Goal: Transaction & Acquisition: Download file/media

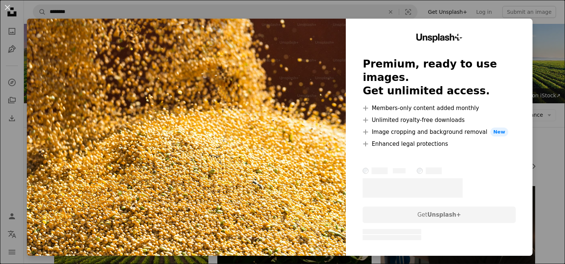
scroll to position [224, 0]
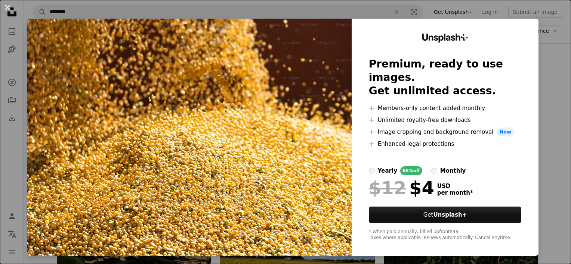
click at [12, 9] on button "An X shape" at bounding box center [7, 7] width 9 height 9
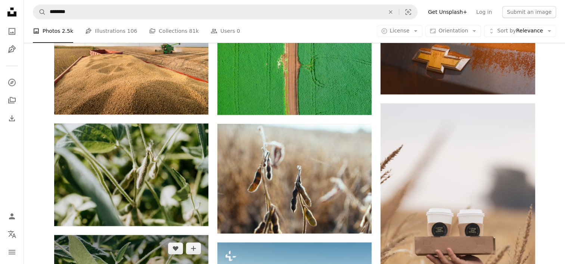
scroll to position [710, 0]
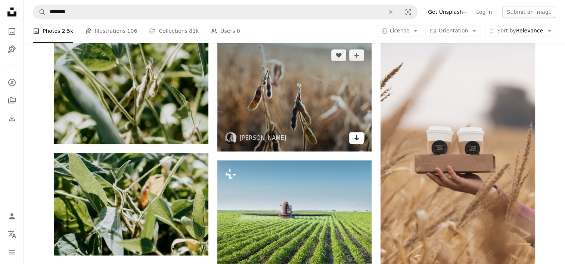
click at [357, 140] on icon "Arrow pointing down" at bounding box center [357, 137] width 6 height 9
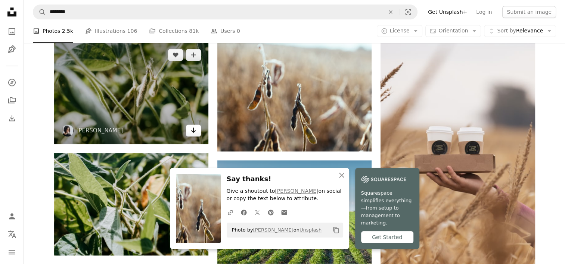
click at [192, 133] on icon "Arrow pointing down" at bounding box center [193, 130] width 6 height 9
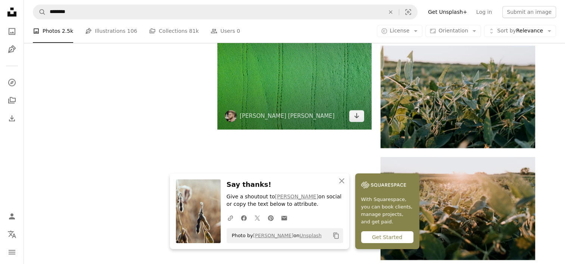
scroll to position [1008, 0]
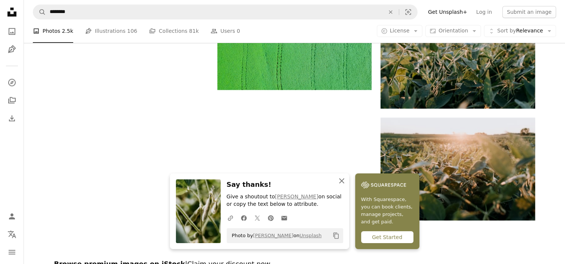
click at [341, 180] on icon "button" at bounding box center [341, 181] width 5 height 5
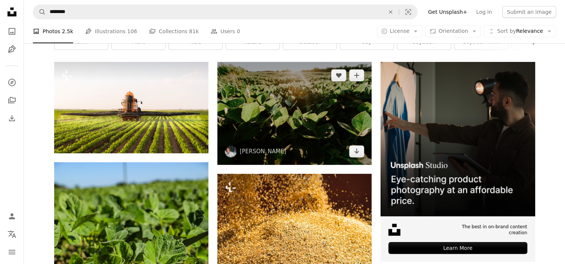
scroll to position [112, 0]
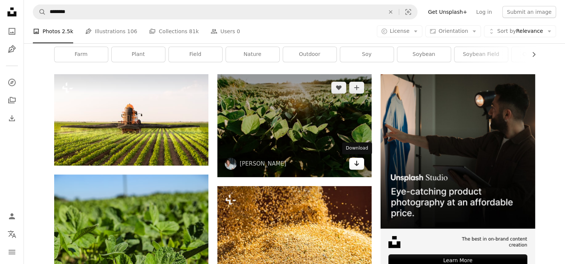
click at [357, 165] on icon "Download" at bounding box center [356, 163] width 5 height 5
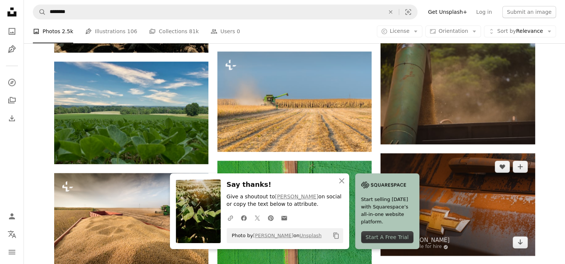
scroll to position [448, 0]
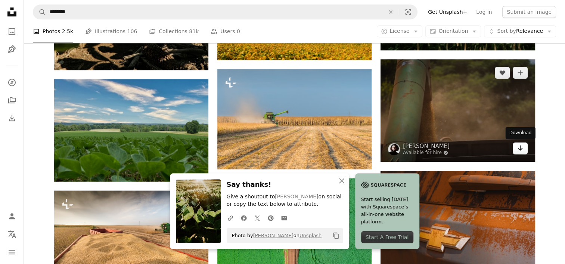
click at [524, 151] on link "Arrow pointing down" at bounding box center [520, 149] width 15 height 12
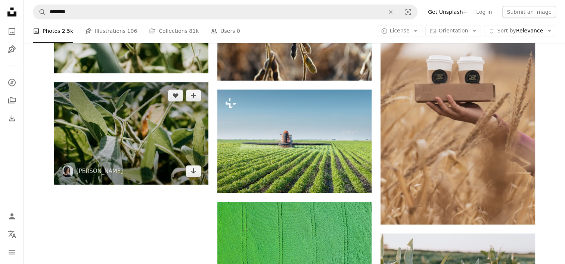
scroll to position [896, 0]
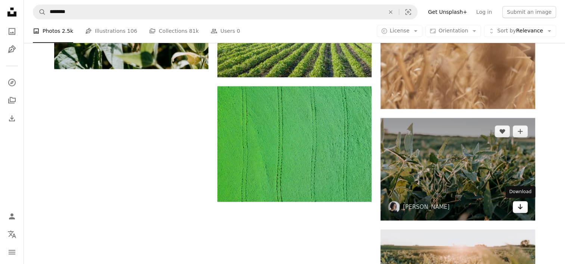
click at [516, 210] on link "Arrow pointing down" at bounding box center [520, 207] width 15 height 12
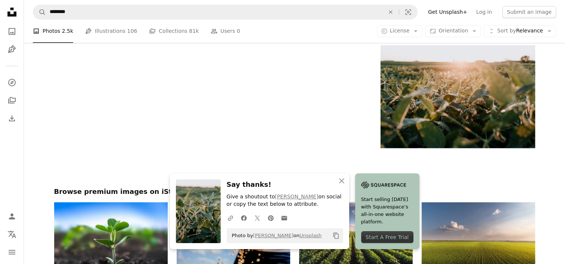
scroll to position [1046, 0]
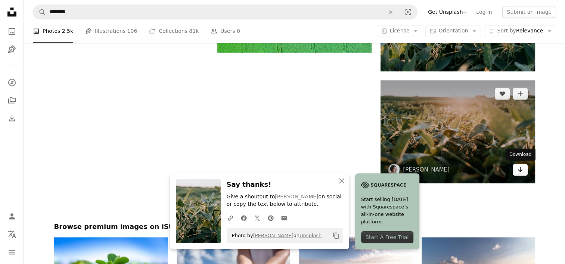
click at [521, 173] on icon "Arrow pointing down" at bounding box center [520, 169] width 6 height 9
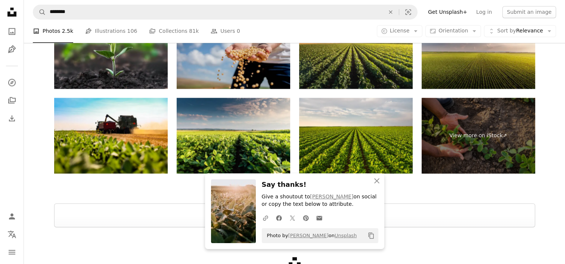
scroll to position [1232, 0]
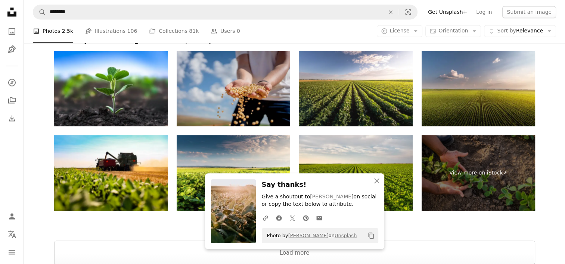
click at [213, 102] on img at bounding box center [234, 89] width 114 height 76
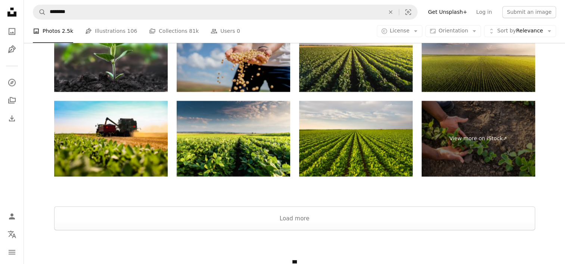
scroll to position [1318, 0]
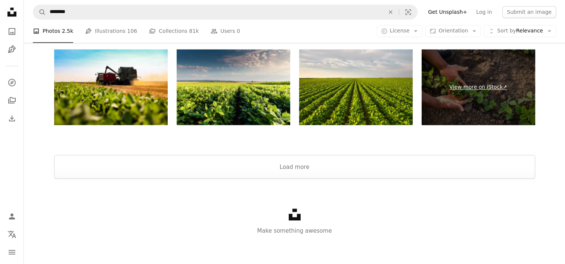
click at [473, 88] on link "View more on iStock ↗" at bounding box center [479, 87] width 114 height 76
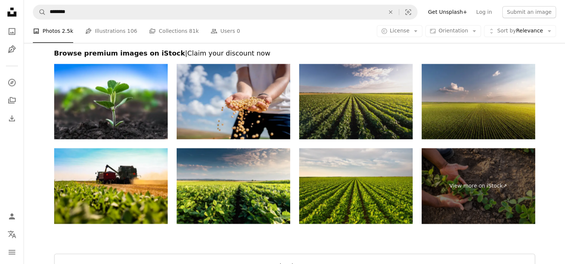
scroll to position [1281, 0]
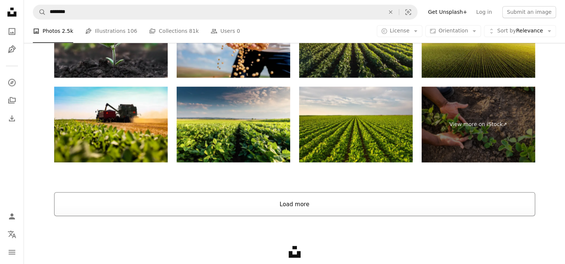
click at [311, 207] on button "Load more" at bounding box center [294, 204] width 481 height 24
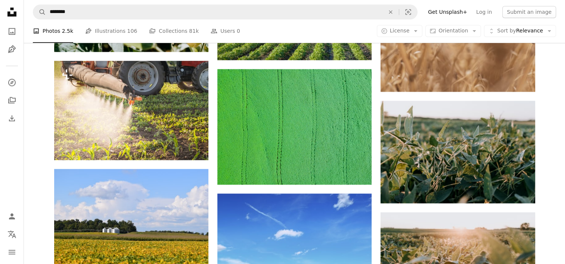
scroll to position [887, 0]
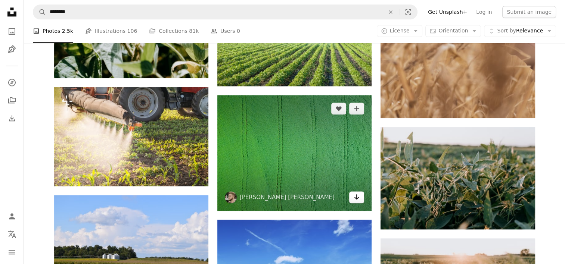
click at [354, 196] on icon "Arrow pointing down" at bounding box center [357, 197] width 6 height 9
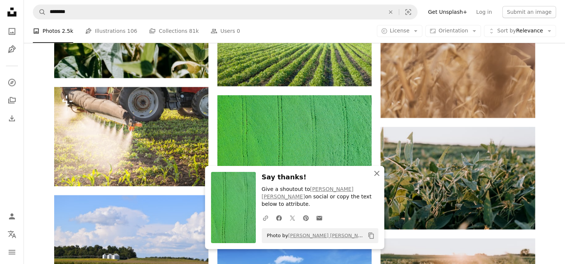
click at [379, 178] on icon "An X shape" at bounding box center [376, 173] width 9 height 9
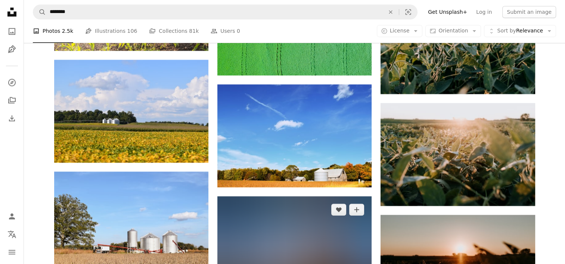
scroll to position [1074, 0]
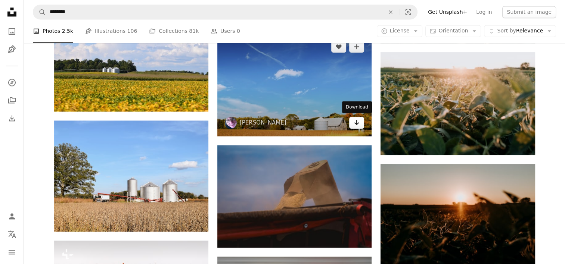
click at [356, 122] on icon "Download" at bounding box center [356, 122] width 5 height 5
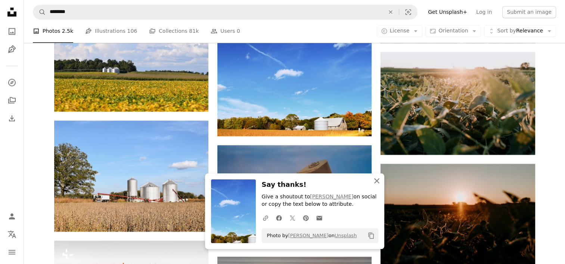
click at [378, 182] on icon "An X shape" at bounding box center [376, 181] width 9 height 9
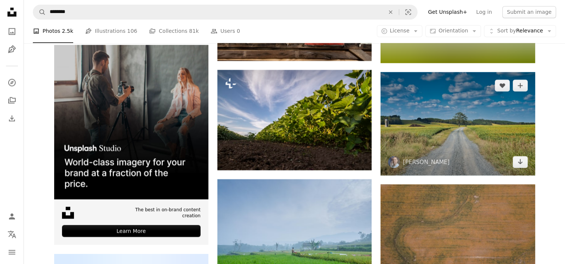
scroll to position [1410, 0]
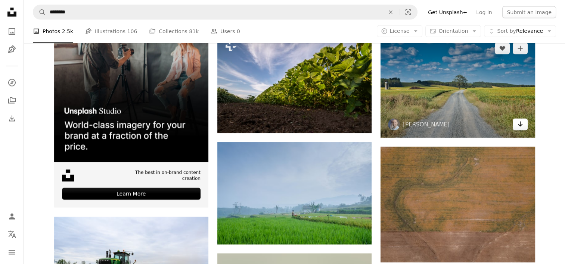
click at [520, 126] on icon "Download" at bounding box center [520, 123] width 5 height 5
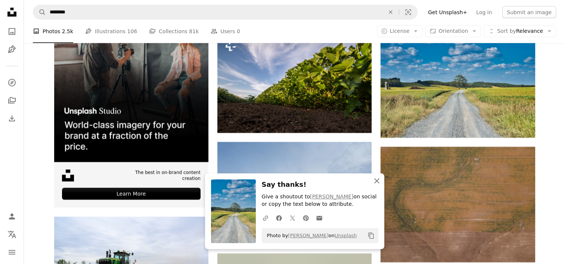
click at [375, 182] on icon "An X shape" at bounding box center [376, 181] width 9 height 9
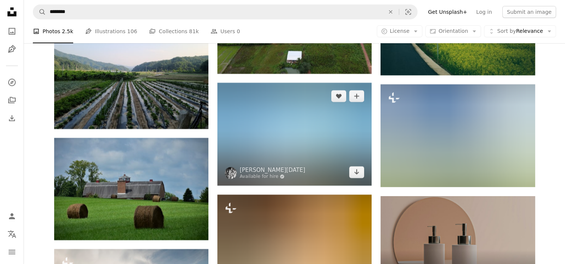
scroll to position [2419, 0]
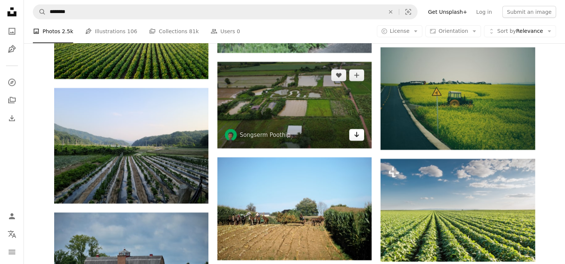
click at [356, 134] on icon "Arrow pointing down" at bounding box center [357, 134] width 6 height 9
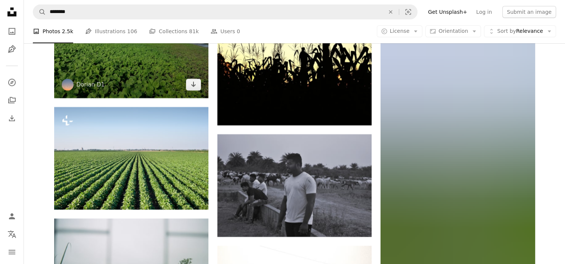
scroll to position [3016, 0]
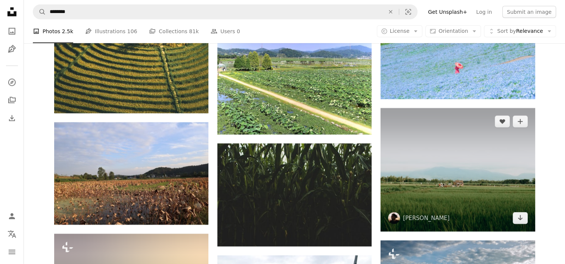
scroll to position [4771, 0]
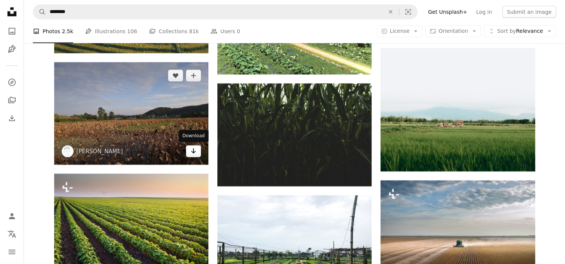
click at [188, 156] on link "Arrow pointing down" at bounding box center [193, 152] width 15 height 12
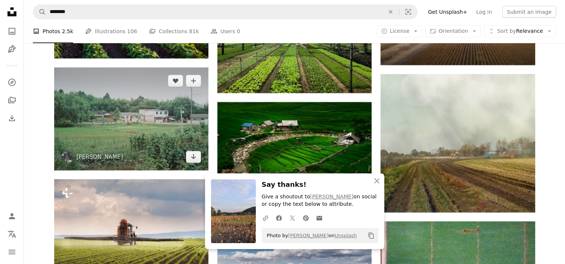
scroll to position [5033, 0]
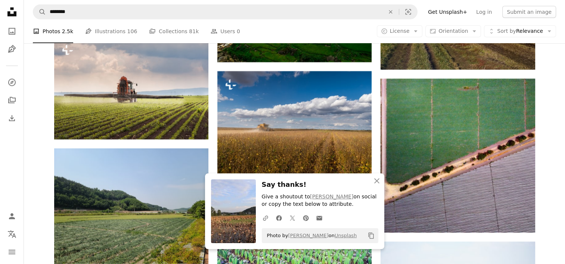
scroll to position [5145, 0]
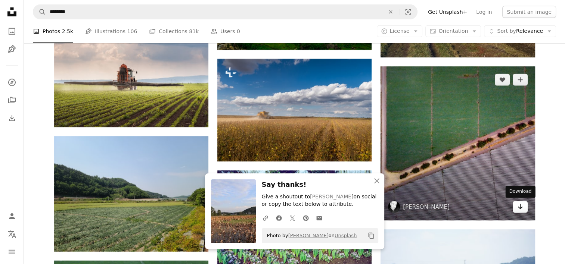
click at [524, 208] on link "Arrow pointing down" at bounding box center [520, 207] width 15 height 12
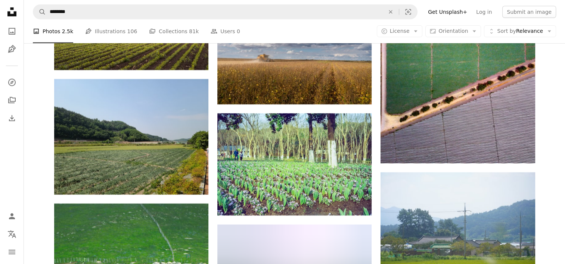
scroll to position [5257, 0]
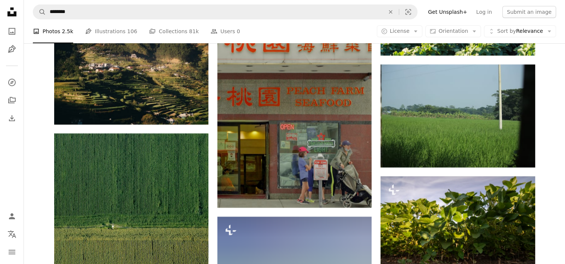
scroll to position [8357, 0]
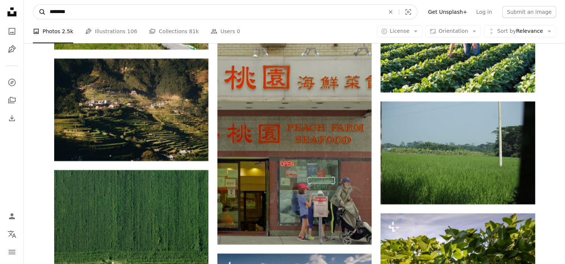
drag, startPoint x: 65, startPoint y: 10, endPoint x: 44, endPoint y: 10, distance: 20.2
click at [44, 10] on form "A magnifying glass ******** An X shape Visual search" at bounding box center [225, 11] width 385 height 15
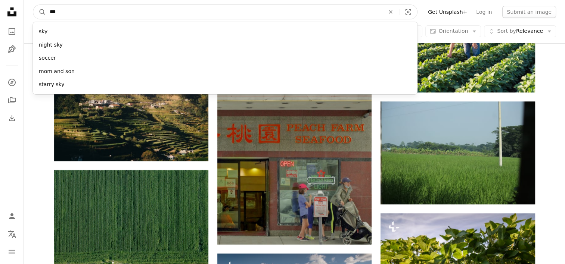
click at [77, 15] on input "***" at bounding box center [214, 12] width 336 height 14
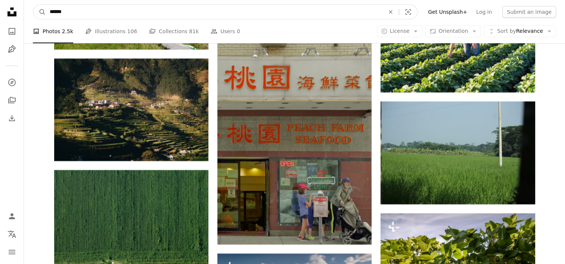
type input "*******"
click button "A magnifying glass" at bounding box center [39, 12] width 13 height 14
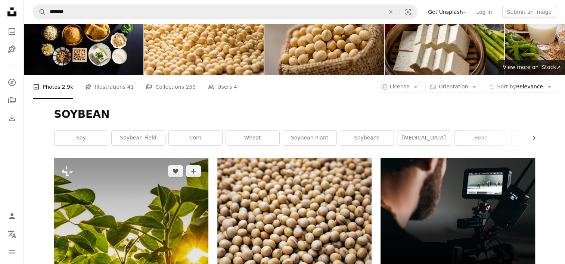
scroll to position [112, 0]
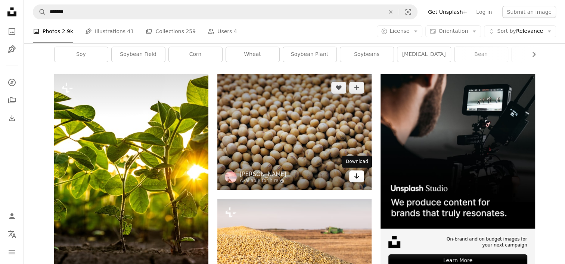
click at [355, 181] on link "Arrow pointing down" at bounding box center [356, 177] width 15 height 12
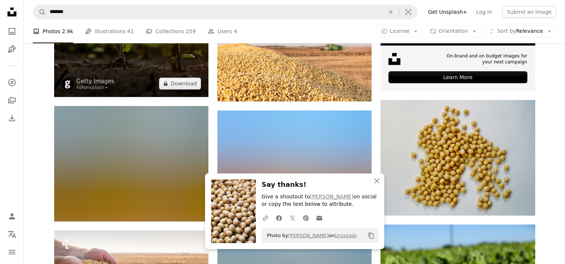
scroll to position [299, 0]
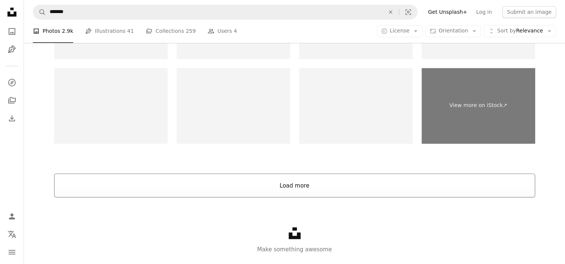
scroll to position [1287, 0]
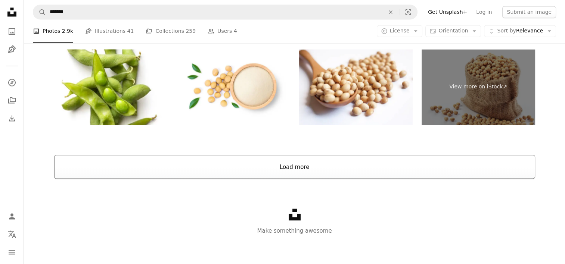
click at [304, 173] on button "Load more" at bounding box center [294, 167] width 481 height 24
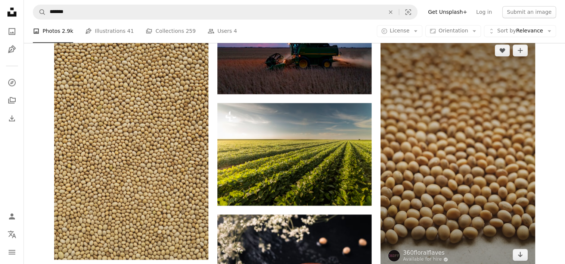
scroll to position [1341, 0]
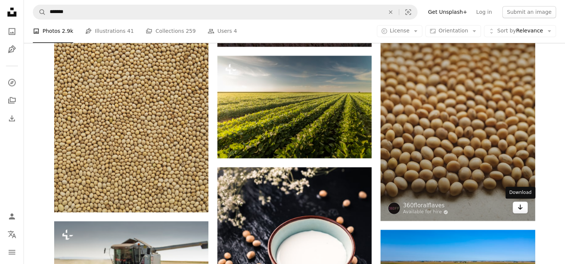
click at [524, 208] on link "Arrow pointing down" at bounding box center [520, 208] width 15 height 12
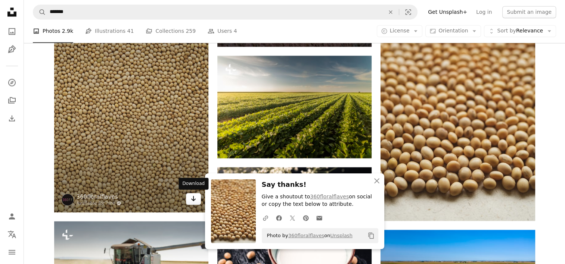
click at [196, 201] on icon "Arrow pointing down" at bounding box center [193, 198] width 6 height 9
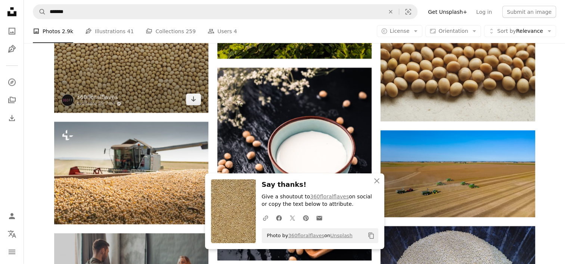
scroll to position [1490, 0]
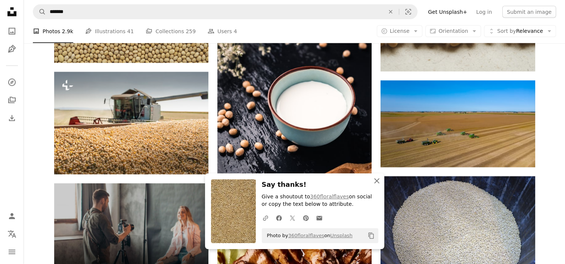
click at [373, 178] on icon "An X shape" at bounding box center [376, 181] width 9 height 9
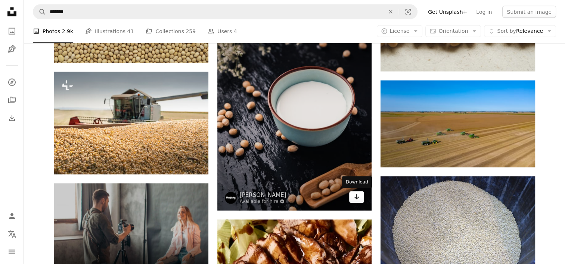
click at [354, 198] on icon "Arrow pointing down" at bounding box center [357, 197] width 6 height 9
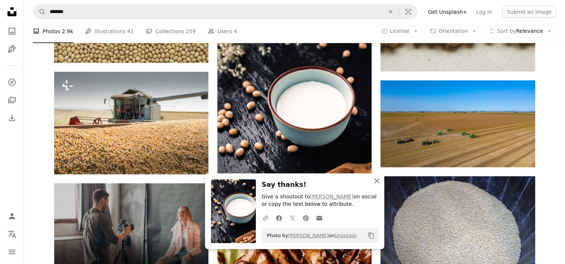
click at [375, 180] on icon "button" at bounding box center [376, 181] width 5 height 5
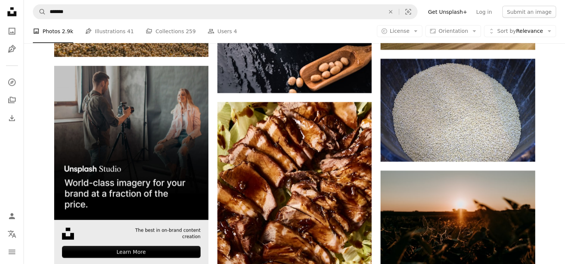
scroll to position [1640, 0]
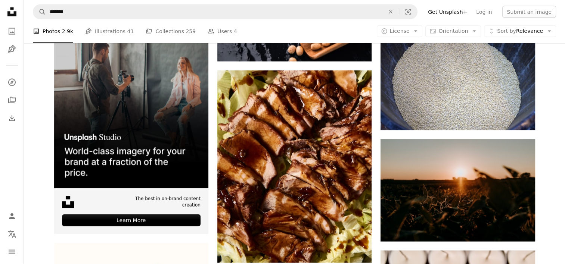
click at [548, 169] on div "Plus sign for Unsplash+ A heart A plus sign Getty Images For Unsplash+ A lock D…" at bounding box center [294, 143] width 541 height 3195
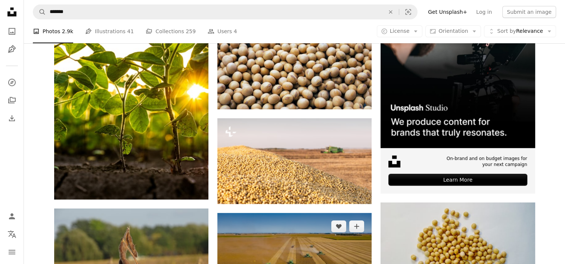
scroll to position [299, 0]
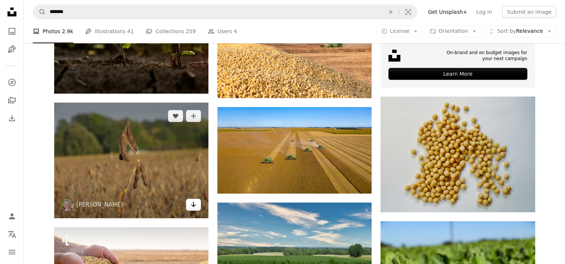
click at [190, 208] on icon "Arrow pointing down" at bounding box center [193, 204] width 6 height 9
